Goal: Communication & Community: Answer question/provide support

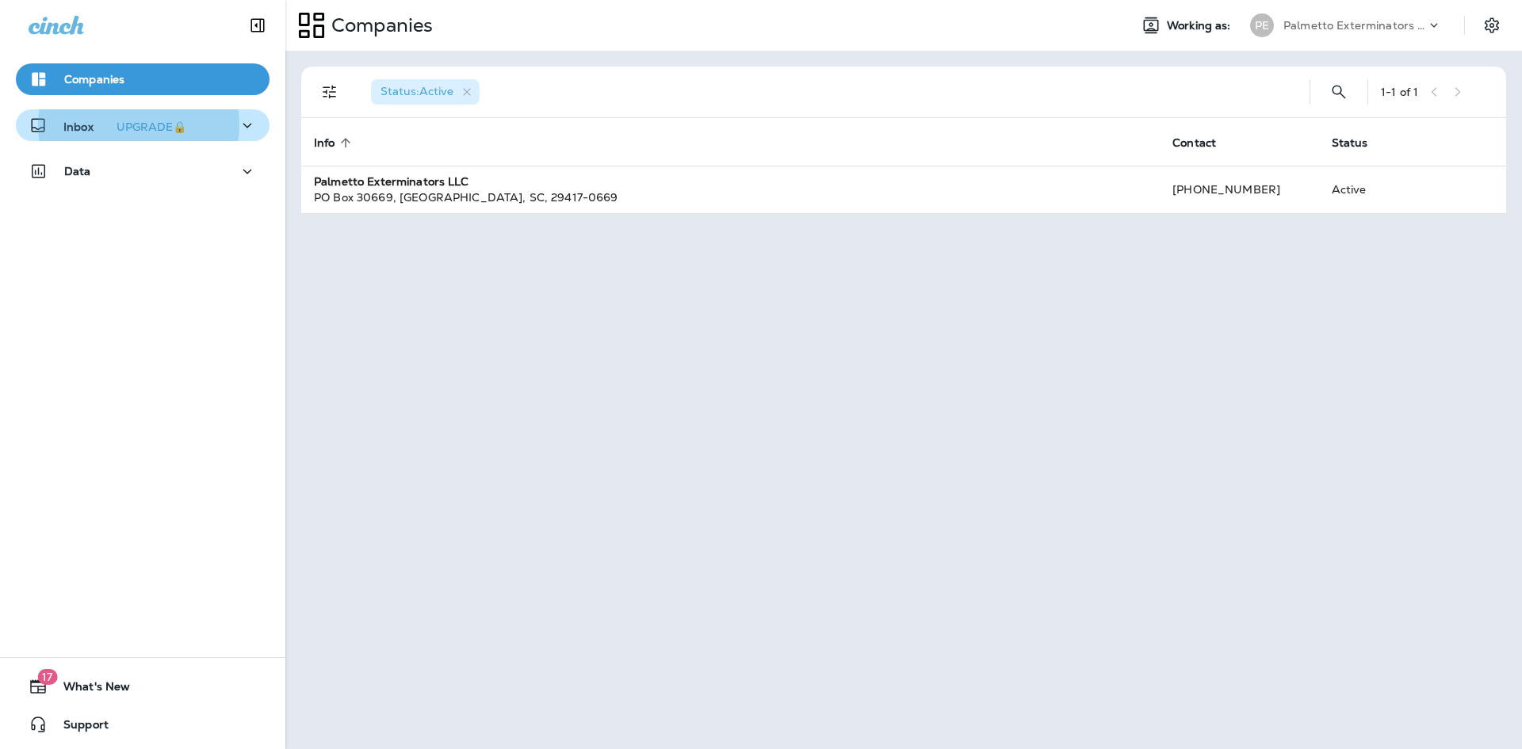
click at [243, 127] on icon "button" at bounding box center [247, 126] width 19 height 20
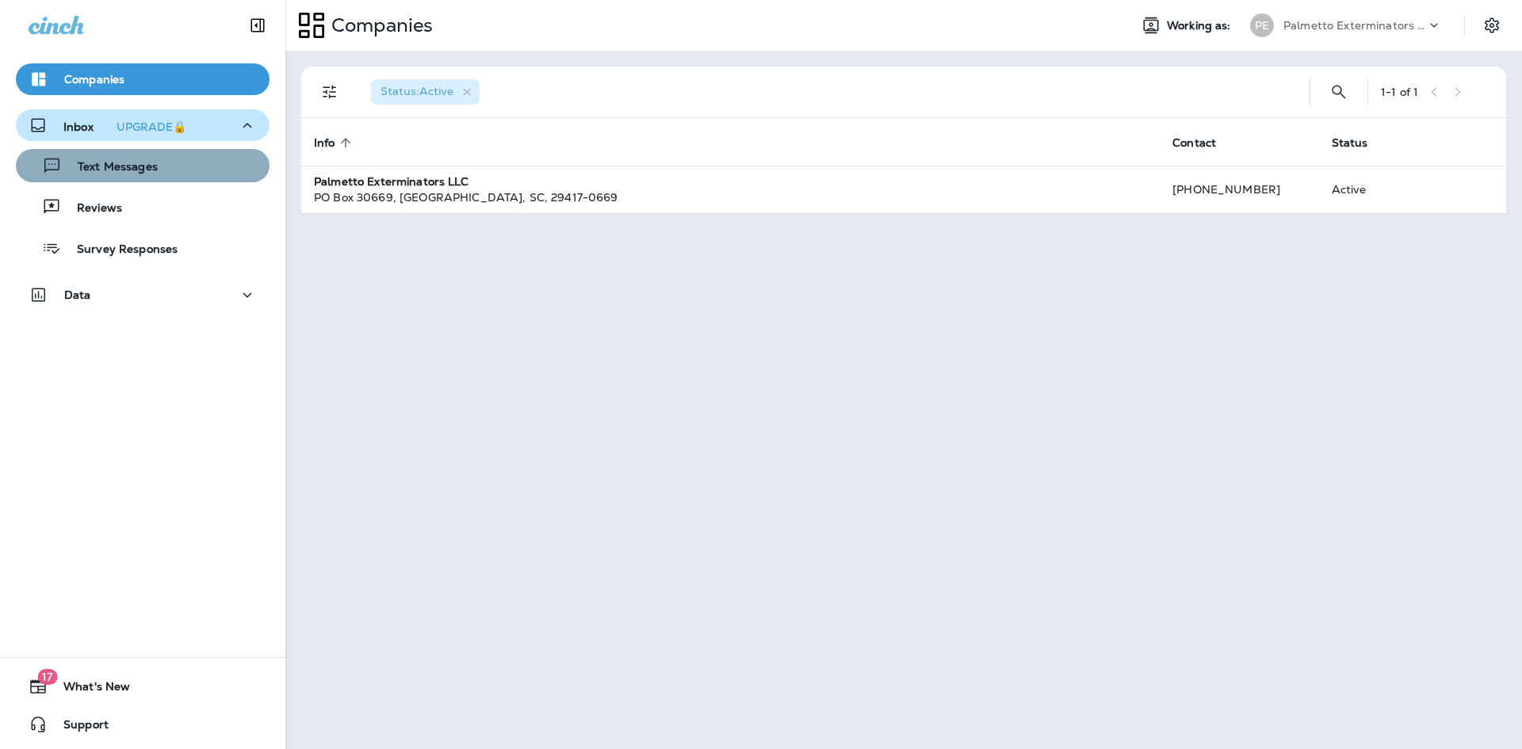
click at [185, 178] on button "Text Messages" at bounding box center [143, 165] width 254 height 33
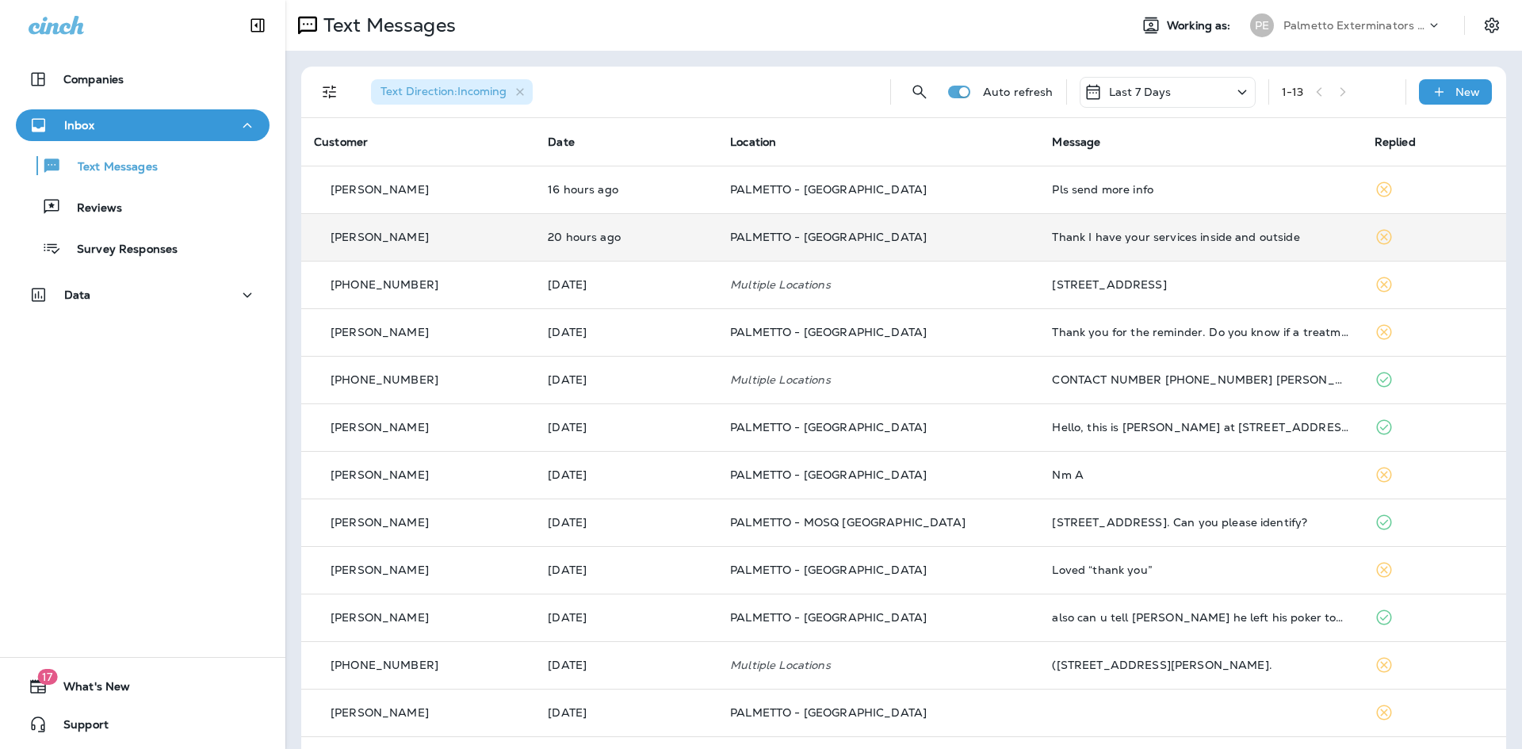
click at [1069, 233] on div "Thank I have your services inside and outside" at bounding box center [1200, 237] width 296 height 13
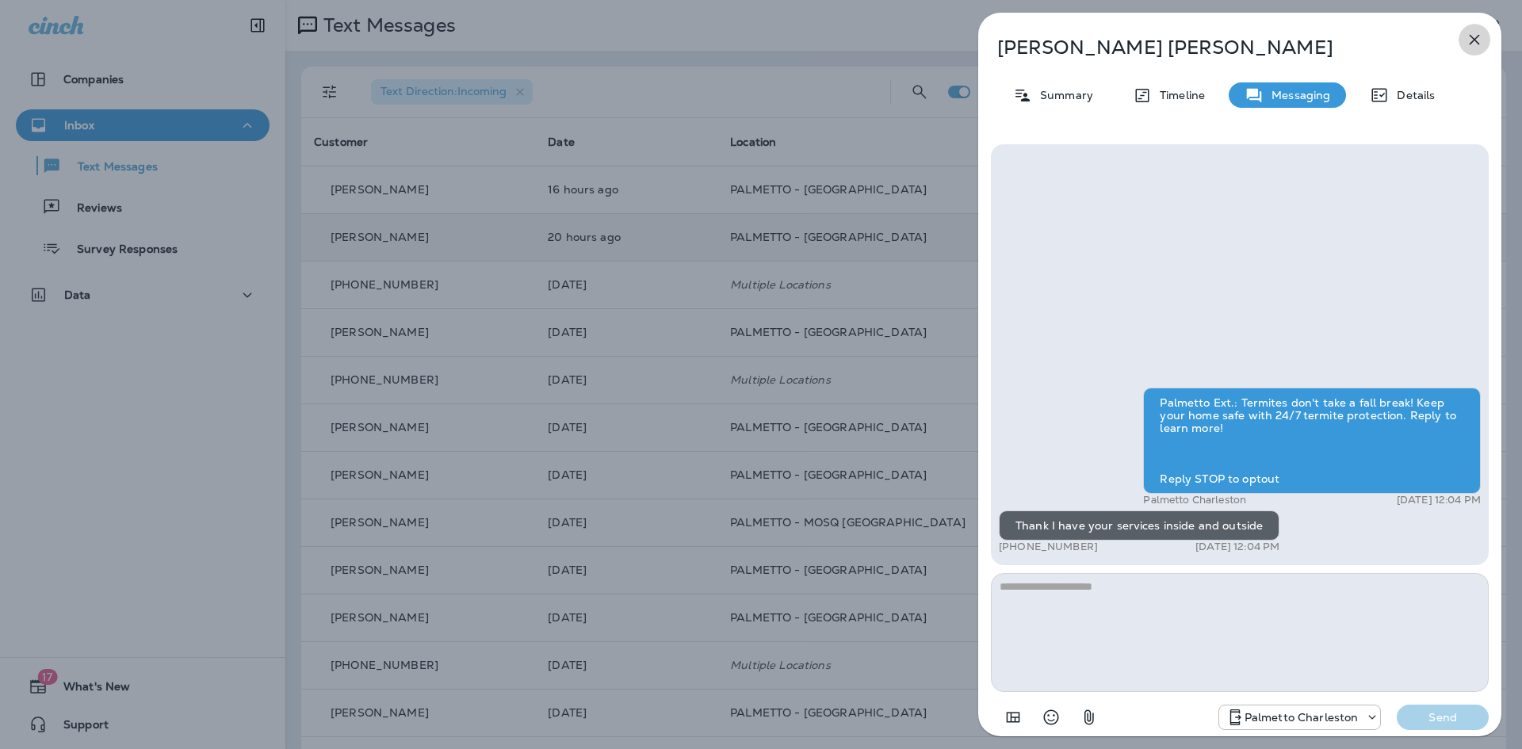
click at [1478, 43] on icon "button" at bounding box center [1474, 40] width 10 height 10
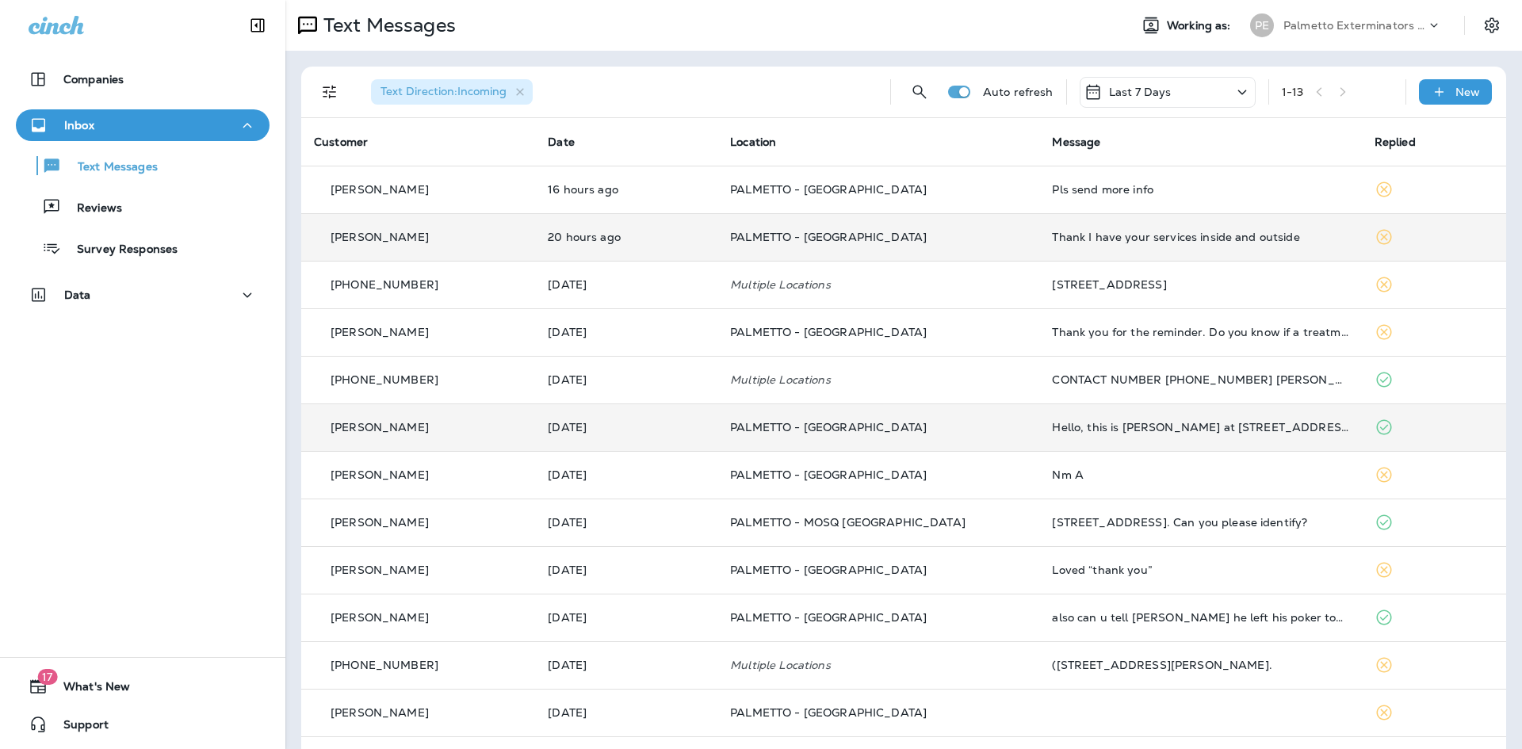
click at [1152, 416] on td "Hello, this is [PERSON_NAME] at [STREET_ADDRESS][PERSON_NAME]. Here are the pic…" at bounding box center [1200, 427] width 322 height 48
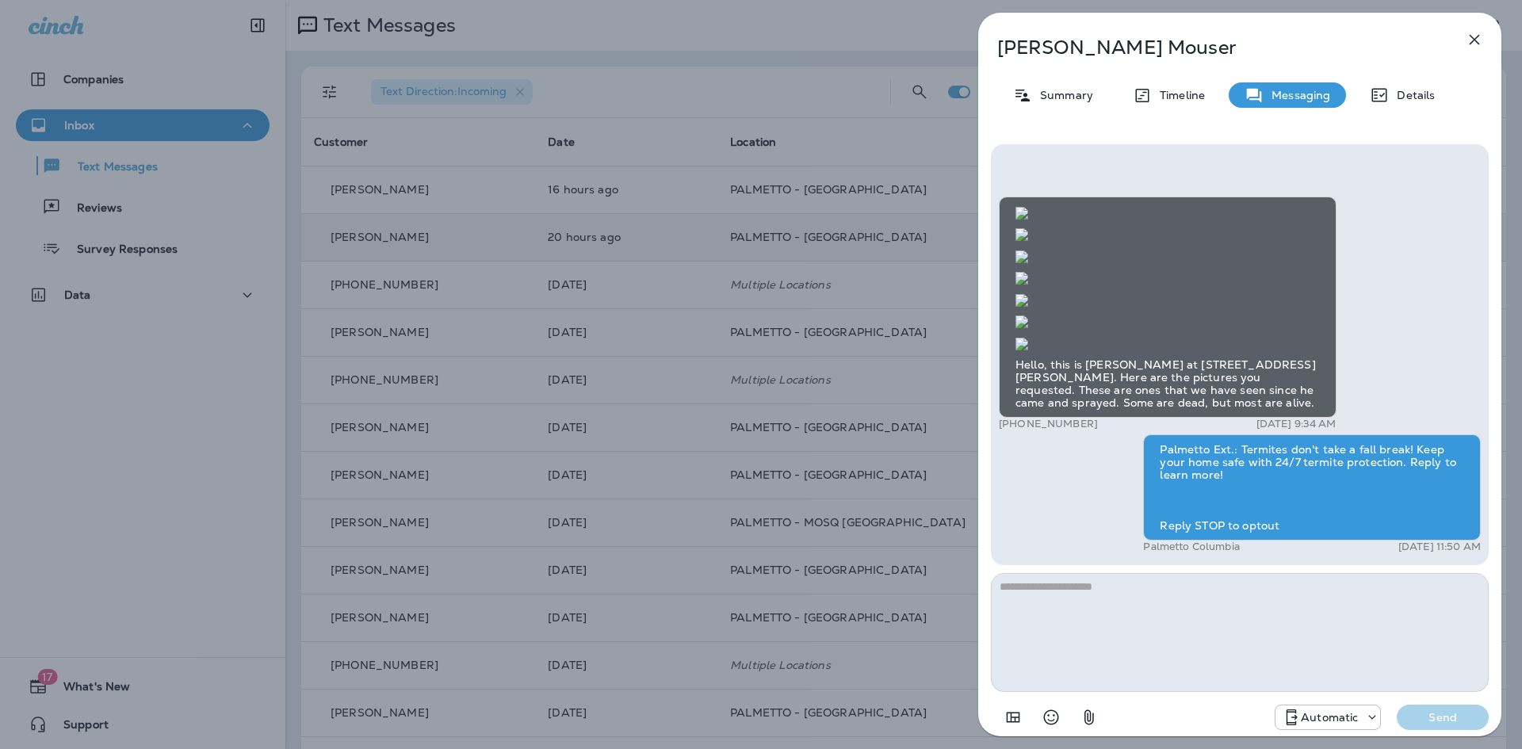
scroll to position [1, 0]
click at [1475, 32] on icon "button" at bounding box center [1473, 39] width 19 height 19
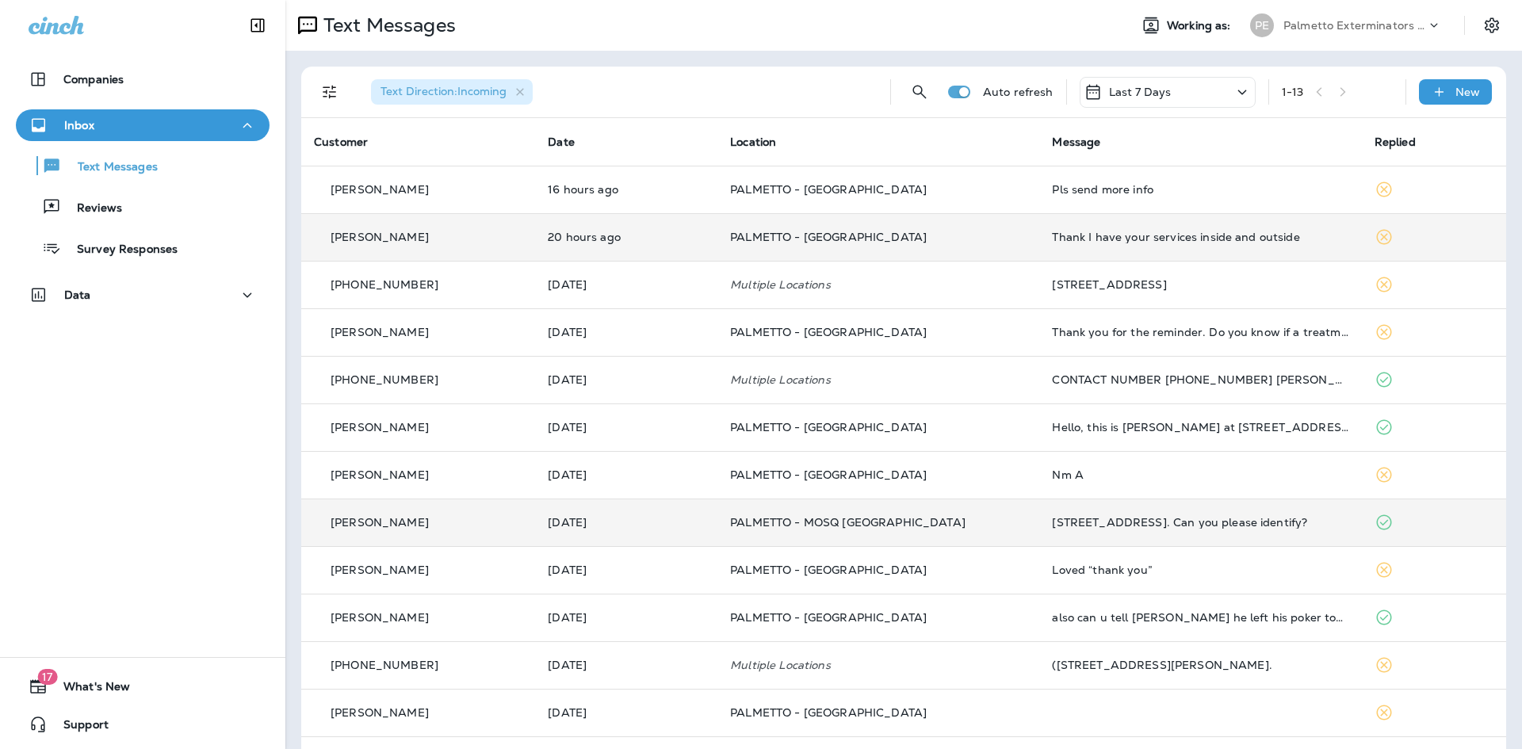
click at [1116, 530] on td "[STREET_ADDRESS]. Can you please identify?" at bounding box center [1200, 522] width 322 height 48
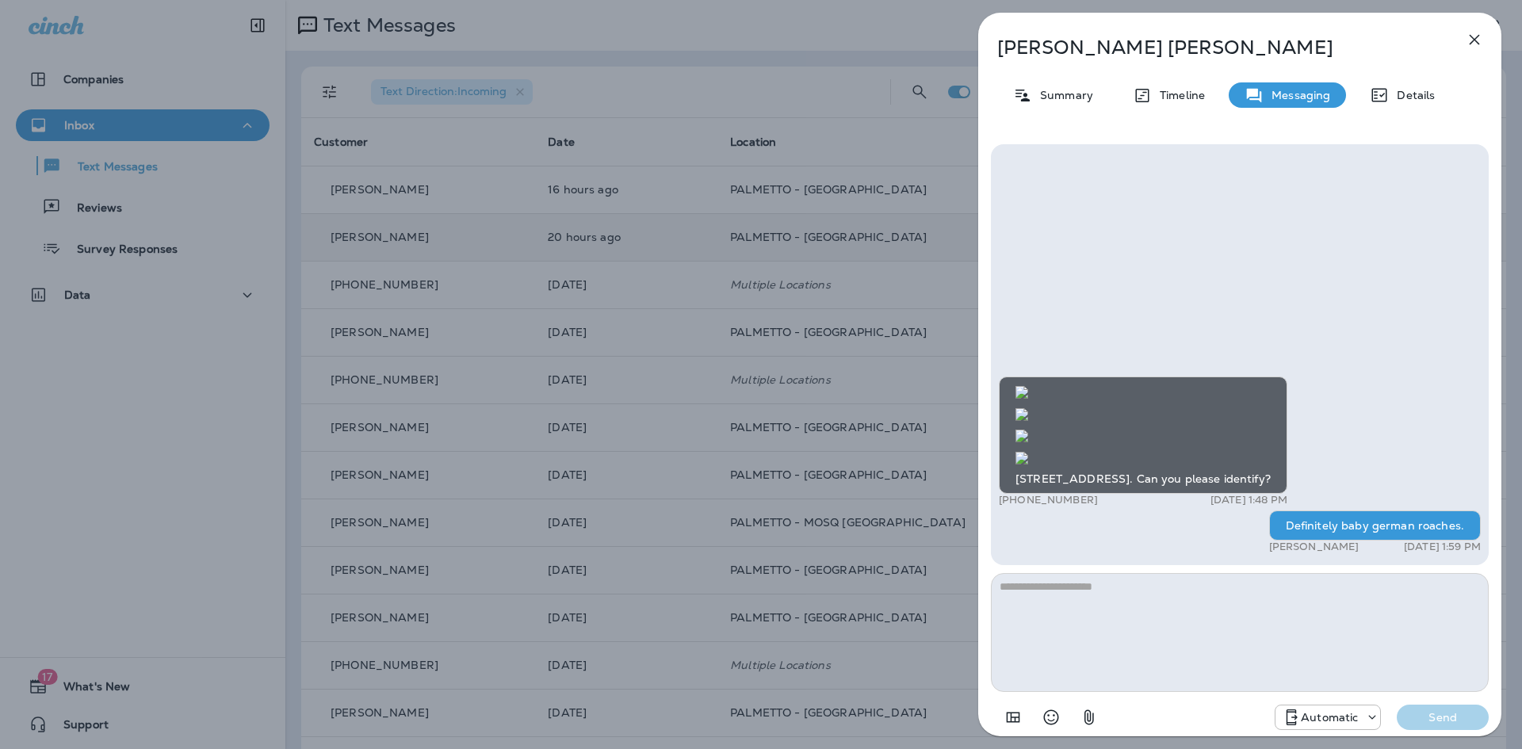
click at [1028, 452] on img at bounding box center [1021, 458] width 13 height 13
click at [1480, 36] on icon "button" at bounding box center [1473, 39] width 19 height 19
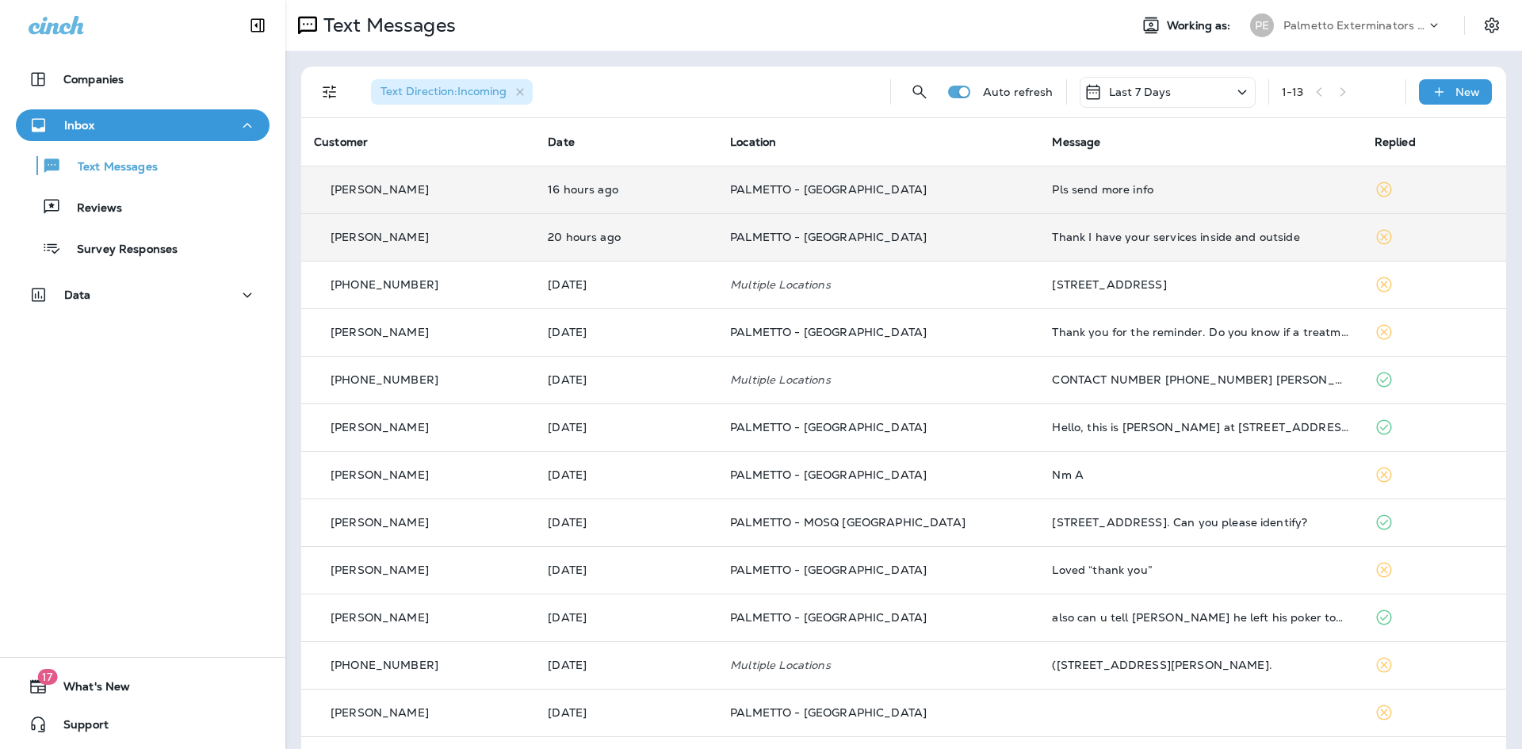
click at [1114, 186] on div "Pls send more info" at bounding box center [1200, 189] width 296 height 13
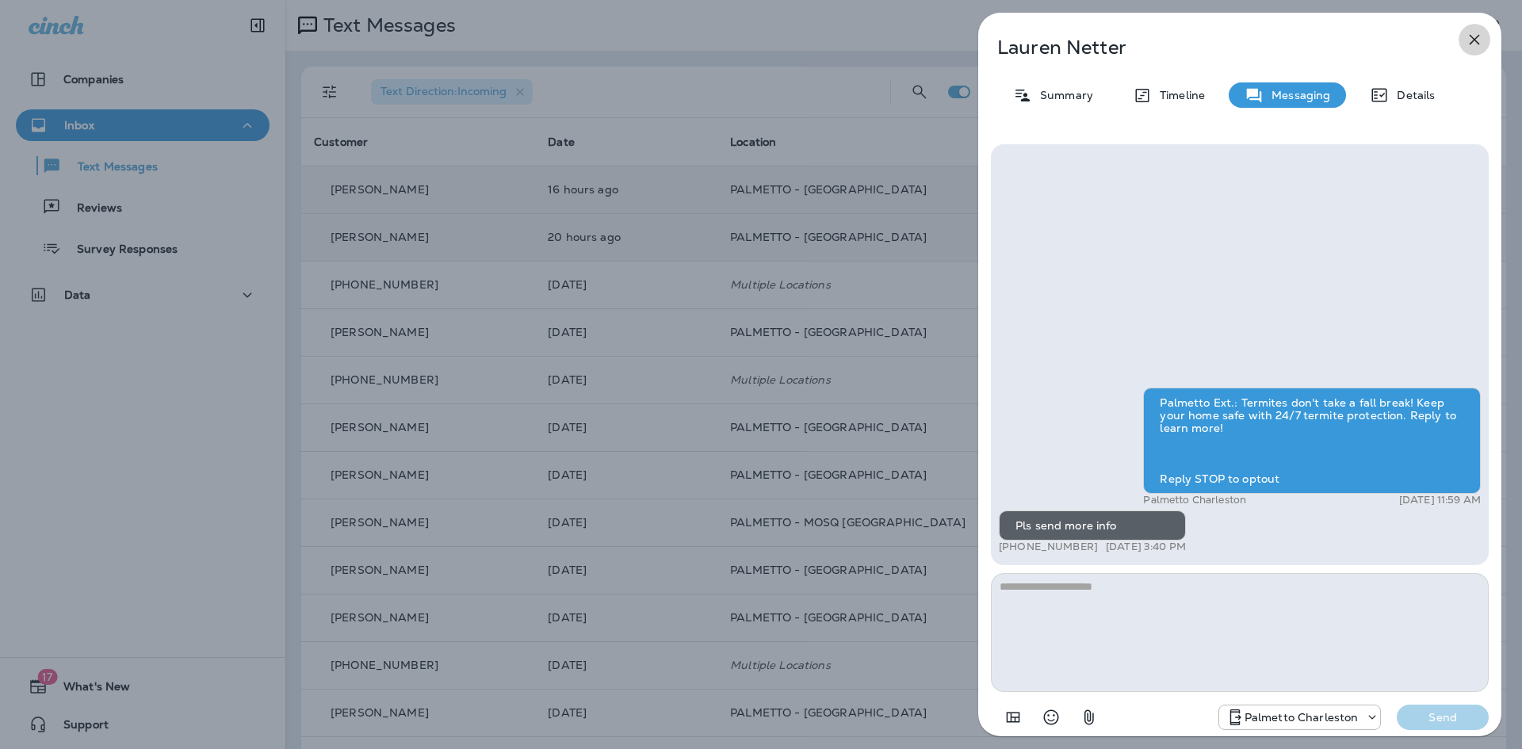
click at [1475, 40] on icon "button" at bounding box center [1474, 40] width 10 height 10
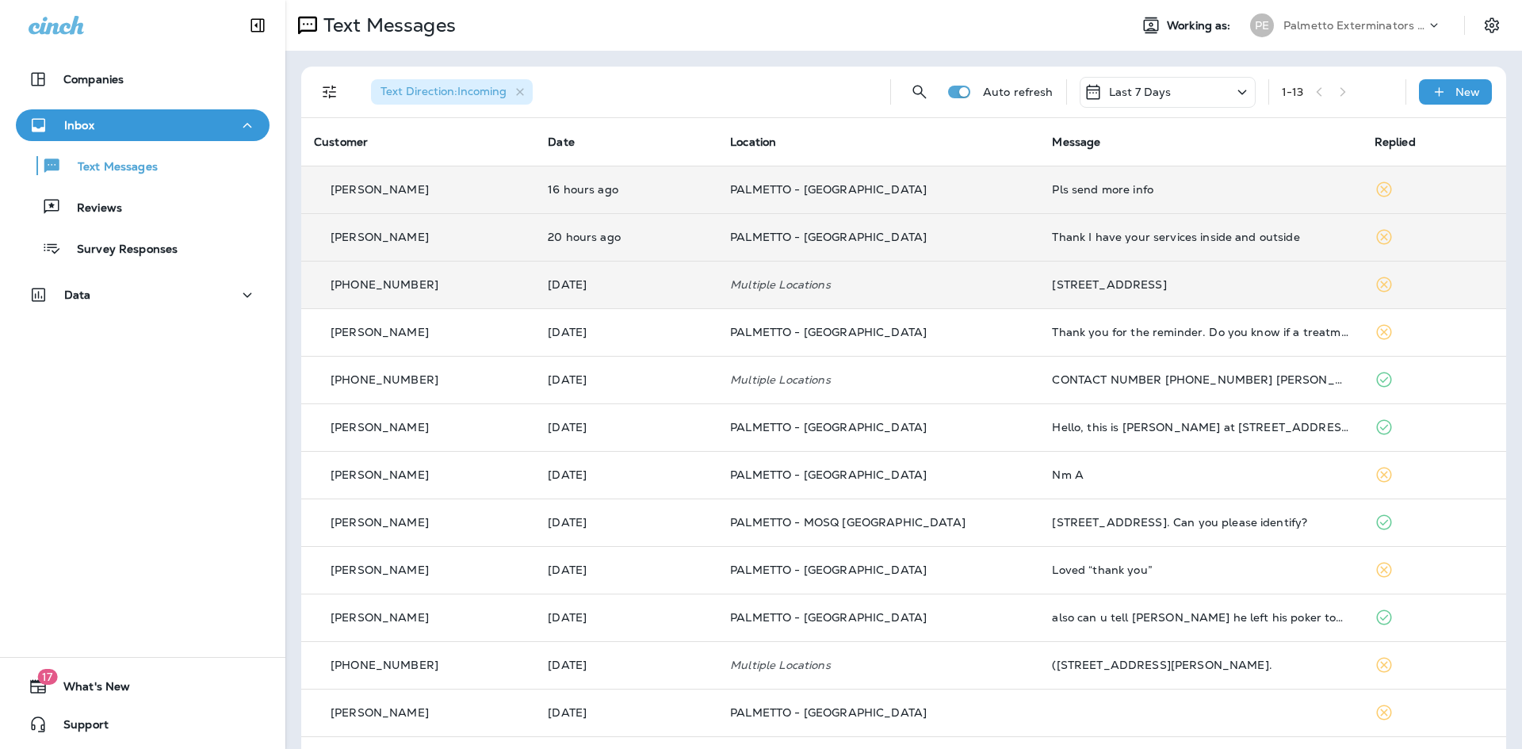
click at [1174, 288] on div "[STREET_ADDRESS]" at bounding box center [1200, 284] width 296 height 13
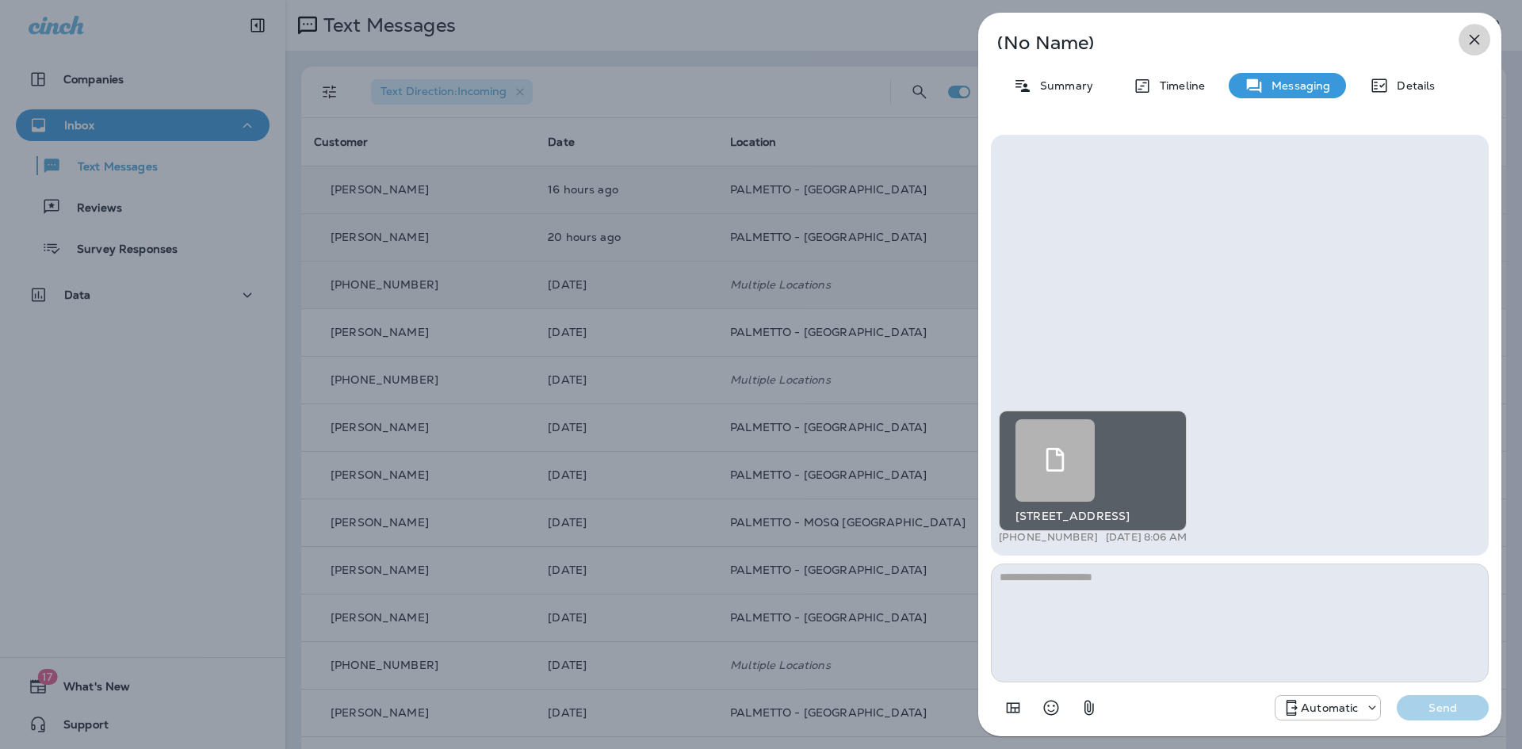
click at [1474, 33] on icon "button" at bounding box center [1473, 39] width 19 height 19
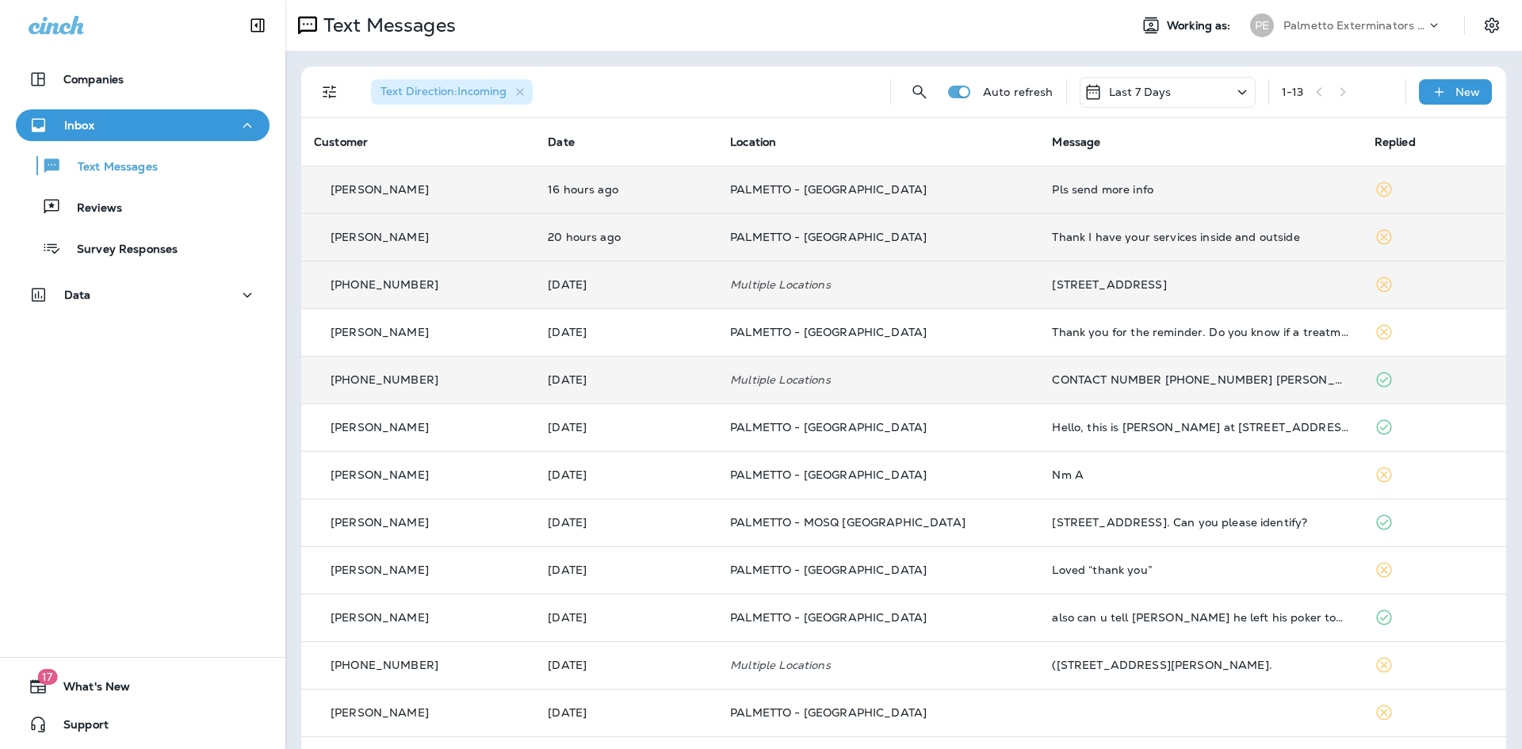
click at [1088, 391] on td "CONTACT NUMBER [PHONE_NUMBER] [PERSON_NAME] THANKS" at bounding box center [1200, 380] width 322 height 48
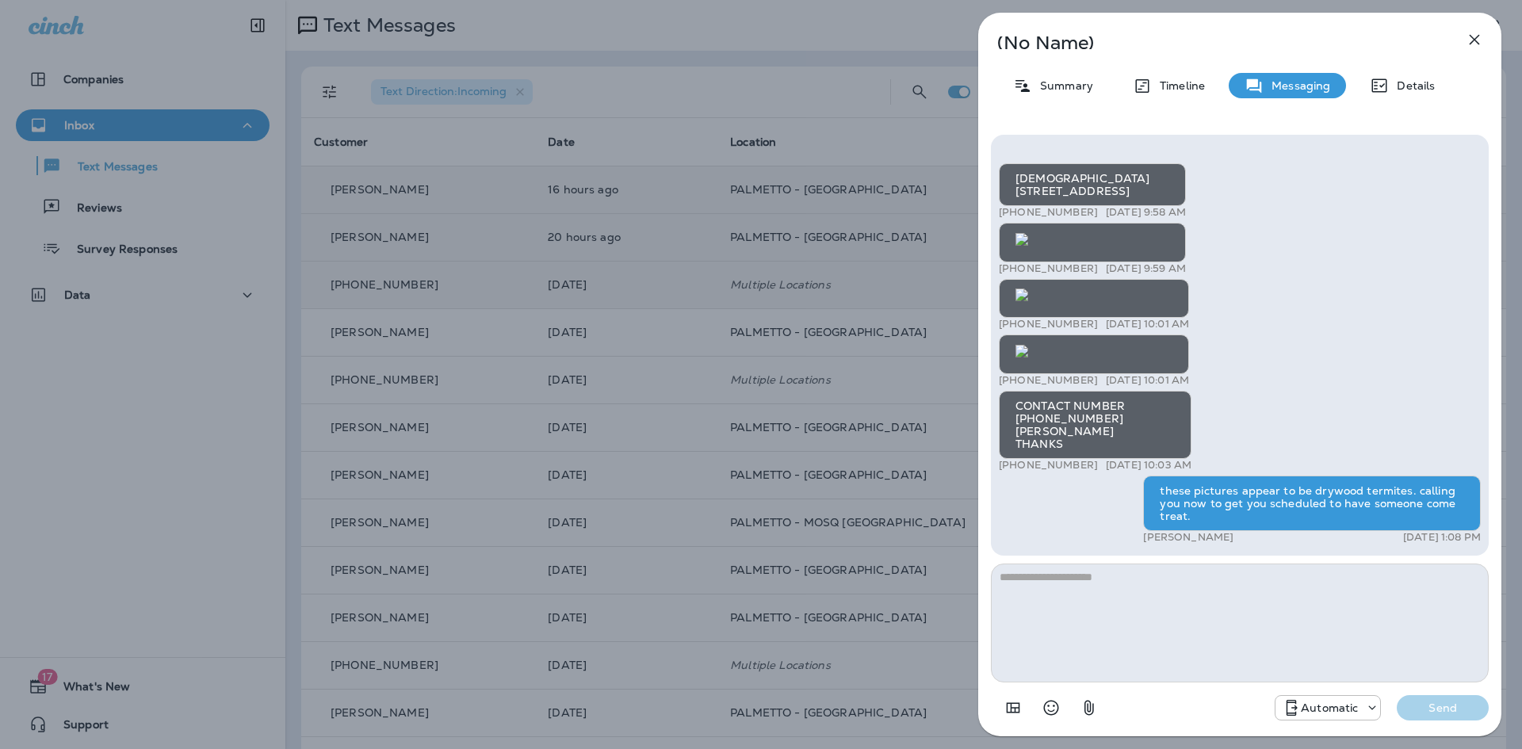
scroll to position [-396, 0]
click at [1472, 40] on icon "button" at bounding box center [1474, 40] width 10 height 10
